Goal: Go to known website: Go to known website

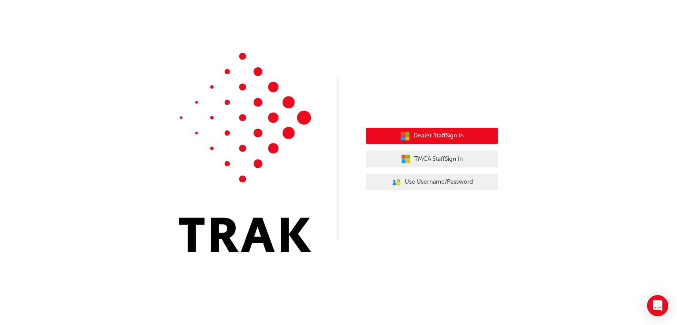
drag, startPoint x: 463, startPoint y: 134, endPoint x: 442, endPoint y: 141, distance: 21.5
click at [442, 141] on button "Dealer Staff Sign In" at bounding box center [432, 136] width 132 height 17
